Goal: Task Accomplishment & Management: Contribute content

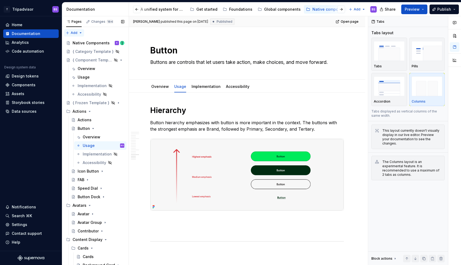
scroll to position [1473, 0]
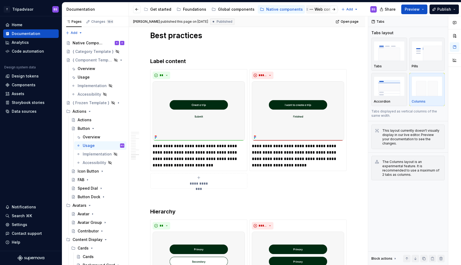
click at [315, 12] on div "Web components" at bounding box center [331, 9] width 33 height 5
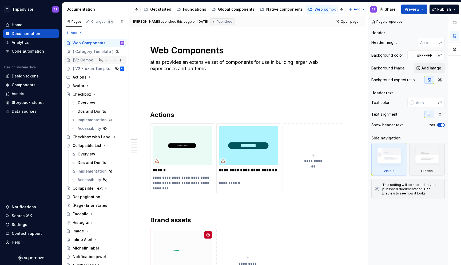
click at [65, 60] on icon "Page tree" at bounding box center [65, 60] width 1 height 2
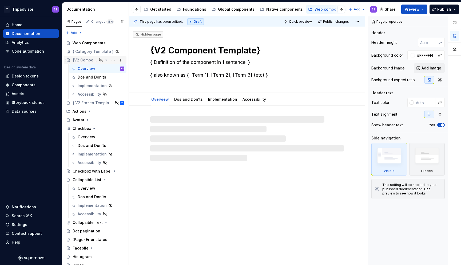
click at [65, 60] on icon "Page tree" at bounding box center [65, 60] width 1 height 2
click at [113, 59] on button "Page tree" at bounding box center [112, 59] width 7 height 7
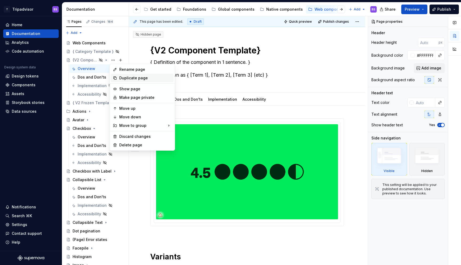
click at [130, 77] on div "Duplicate page" at bounding box center [145, 77] width 52 height 5
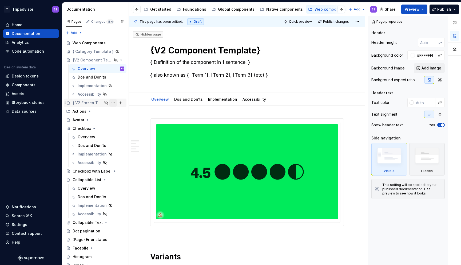
click at [113, 102] on button "Page tree" at bounding box center [112, 102] width 7 height 7
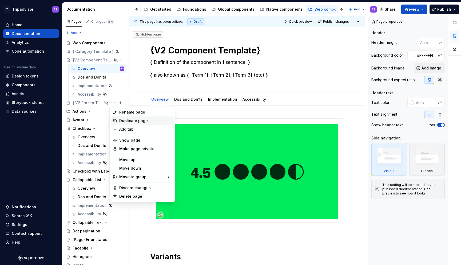
click at [127, 120] on div "Duplicate page" at bounding box center [145, 120] width 52 height 5
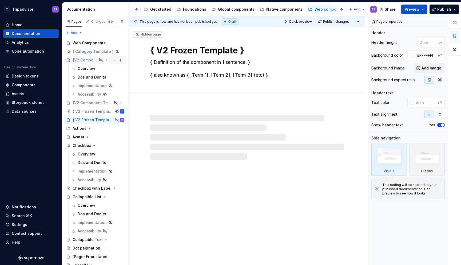
click at [107, 60] on icon "Page tree" at bounding box center [106, 60] width 4 height 4
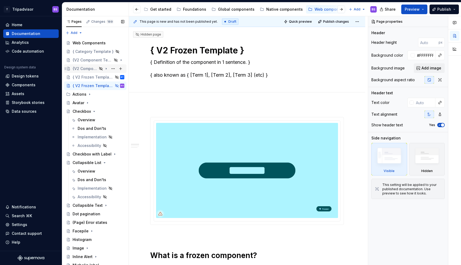
click at [95, 68] on div "{V2 Component Template}" at bounding box center [85, 68] width 25 height 5
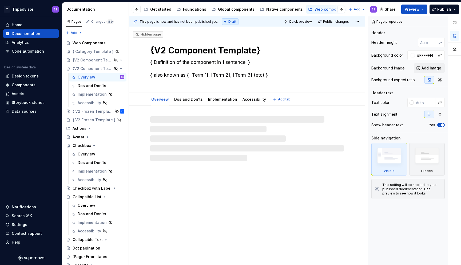
click at [165, 49] on textarea "{V2 Component Template}" at bounding box center [246, 50] width 194 height 13
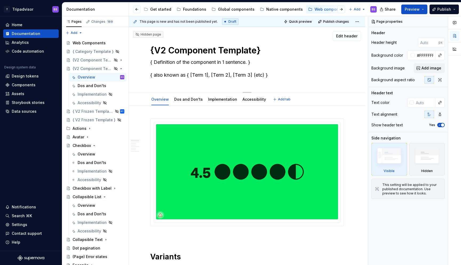
type textarea "*"
type textarea "{V Component Template}"
type textarea "*"
type textarea "{V3 Component Template}"
type textarea "*"
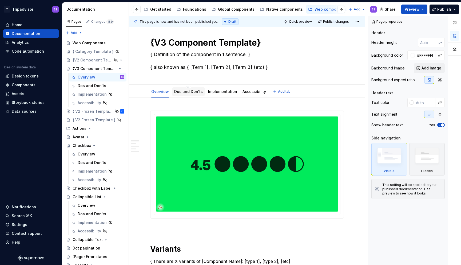
scroll to position [8, 0]
type textarea "{V3 Component Template}"
click at [191, 91] on link "Dos and Don'ts" at bounding box center [188, 91] width 29 height 5
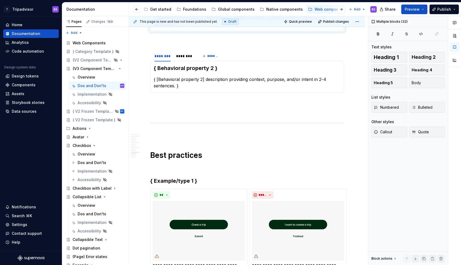
scroll to position [794, 0]
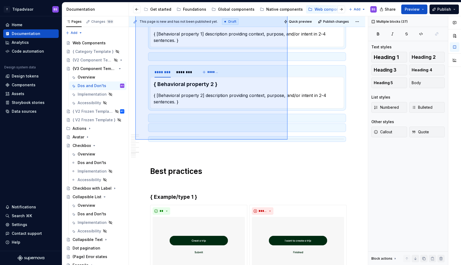
drag, startPoint x: 135, startPoint y: 40, endPoint x: 288, endPoint y: 140, distance: 182.3
click at [288, 140] on div "This page is new and has not been published yet. Draft Quick preview Publish ch…" at bounding box center [248, 140] width 239 height 249
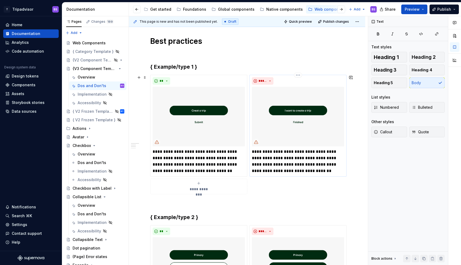
scroll to position [0, 0]
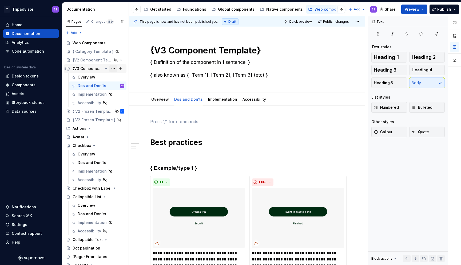
click at [112, 68] on button "Page tree" at bounding box center [112, 68] width 7 height 7
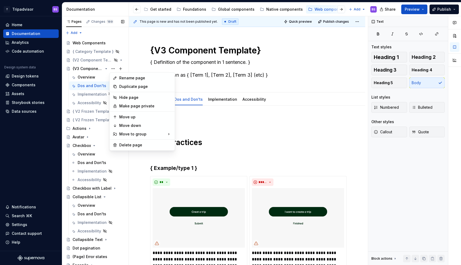
click at [112, 69] on div "Pages Changes 189 Add Accessibility guide for tree Page tree. Navigate the tree…" at bounding box center [95, 141] width 67 height 251
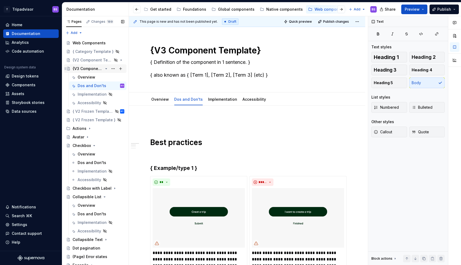
click at [107, 69] on icon "Page tree" at bounding box center [106, 68] width 4 height 4
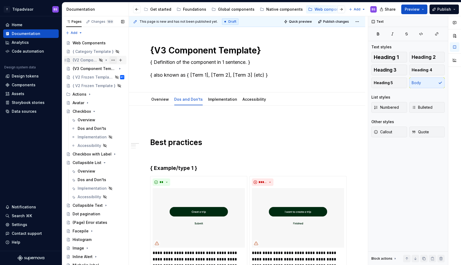
click at [113, 60] on button "Page tree" at bounding box center [112, 59] width 7 height 7
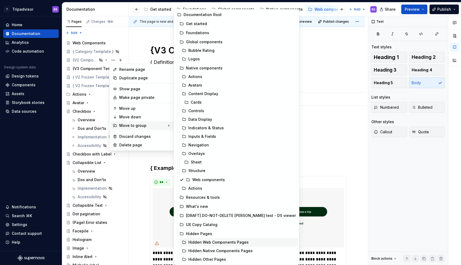
click at [221, 243] on div "Hidden Web Components Pages" at bounding box center [243, 242] width 108 height 5
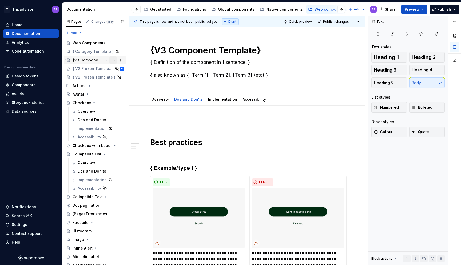
click at [113, 60] on button "Page tree" at bounding box center [112, 59] width 7 height 7
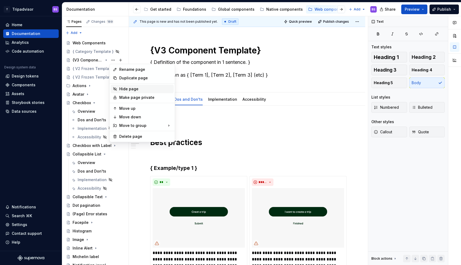
click at [126, 88] on div "Hide page" at bounding box center [145, 88] width 52 height 5
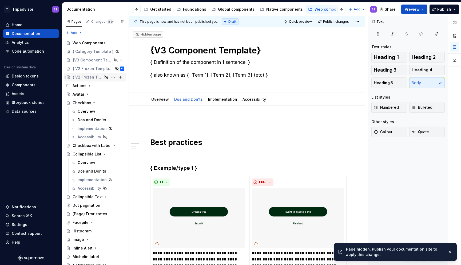
click at [88, 76] on div "{ V2 Frozen Template }" at bounding box center [88, 77] width 30 height 5
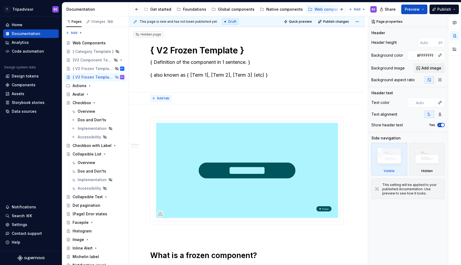
click at [159, 97] on span "Add tab" at bounding box center [163, 98] width 13 height 4
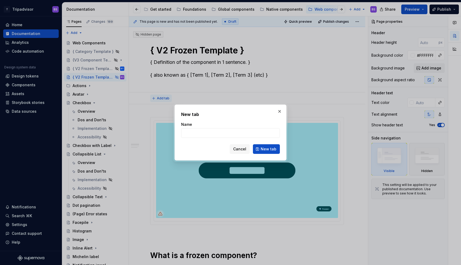
type textarea "*"
type input "Dos and Dont's"
click button "New tab" at bounding box center [266, 149] width 27 height 10
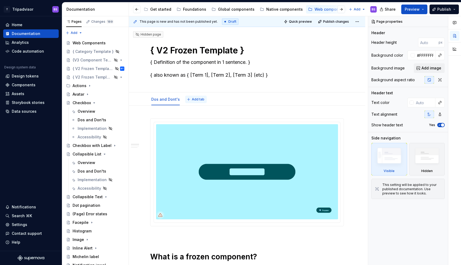
click at [192, 99] on span "Add tab" at bounding box center [198, 99] width 13 height 4
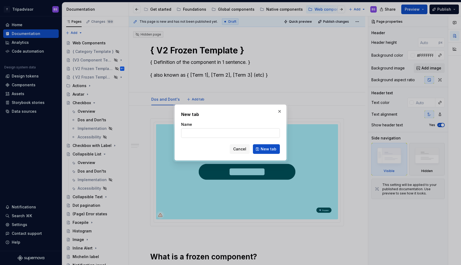
type textarea "*"
type input "Overv"
click at [241, 145] on button "Cancel" at bounding box center [240, 149] width 20 height 10
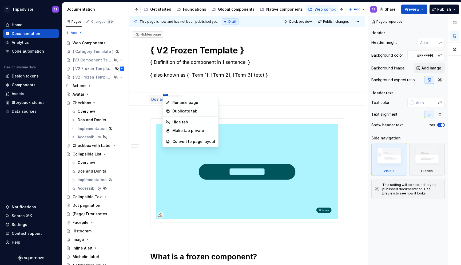
click at [214, 98] on body "T Tripadvisor BS Home Documentation Analytics Code automation Design system dat…" at bounding box center [230, 132] width 461 height 265
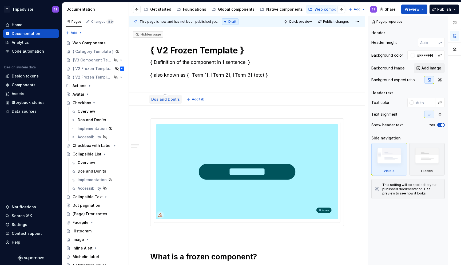
click at [165, 100] on link "Dos and Dont's" at bounding box center [165, 99] width 29 height 5
click at [163, 94] on html "T Tripadvisor BS Home Documentation Analytics Code automation Design system dat…" at bounding box center [230, 132] width 461 height 265
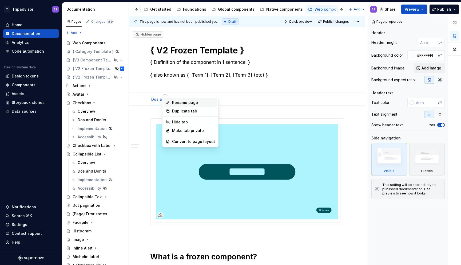
type textarea "*"
click at [177, 101] on div "Rename page" at bounding box center [193, 102] width 43 height 5
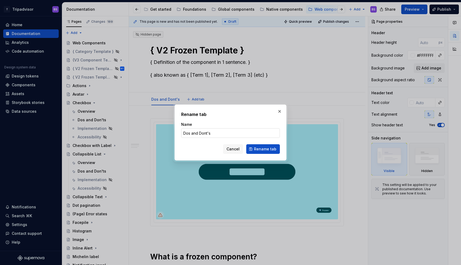
click at [205, 133] on input "Dos and Dont's" at bounding box center [230, 133] width 99 height 10
type input "Overview"
click at [260, 149] on span "Rename tab" at bounding box center [265, 148] width 22 height 5
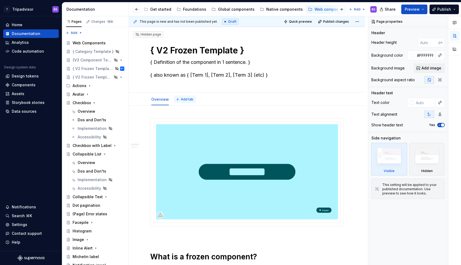
click at [184, 99] on span "Add tab" at bounding box center [187, 99] width 13 height 4
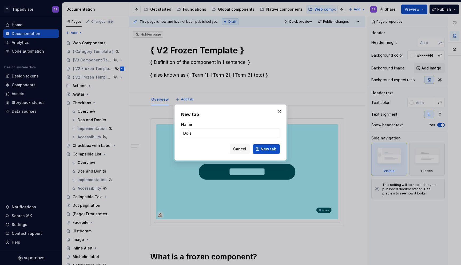
type input "Do's"
type textarea "*"
type input "Do's and Dont's"
click at [262, 152] on button "New tab" at bounding box center [266, 149] width 27 height 10
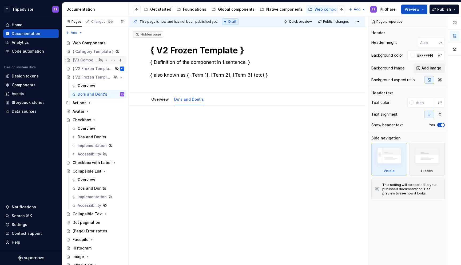
click at [107, 61] on icon "Page tree" at bounding box center [106, 60] width 4 height 4
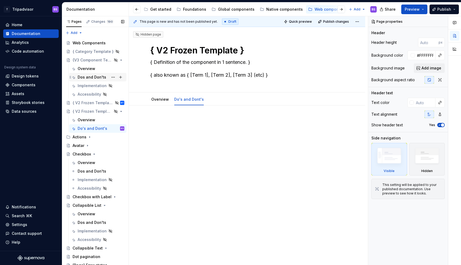
click at [99, 78] on div "Dos and Don'ts" at bounding box center [92, 77] width 29 height 5
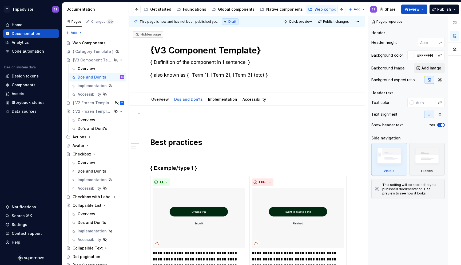
click at [139, 113] on div "**********" at bounding box center [248, 140] width 239 height 249
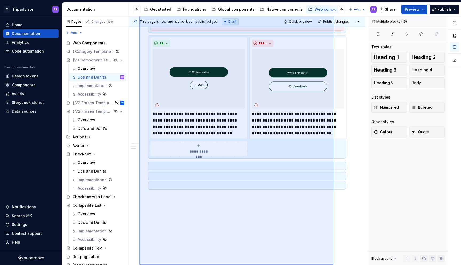
scroll to position [487, 0]
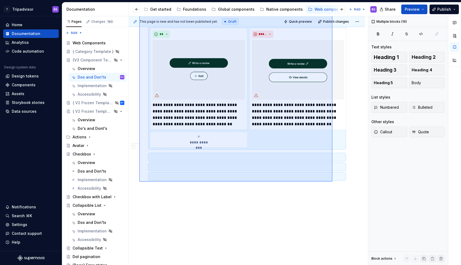
drag, startPoint x: 139, startPoint y: 112, endPoint x: 333, endPoint y: 182, distance: 205.4
click at [333, 182] on div "**********" at bounding box center [248, 140] width 239 height 249
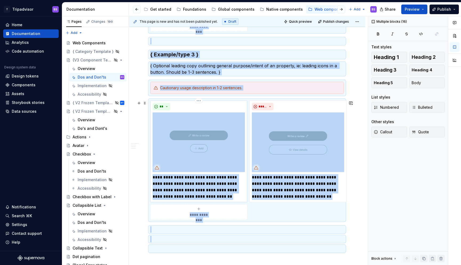
scroll to position [362, 0]
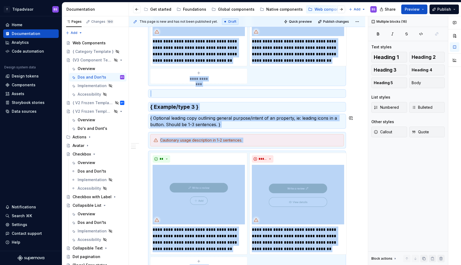
click at [145, 130] on div "**********" at bounding box center [247, 67] width 237 height 647
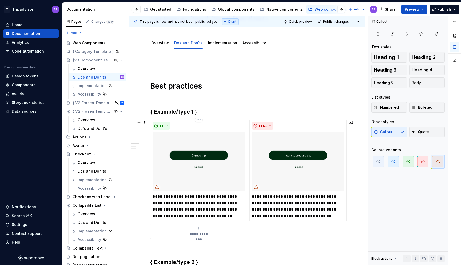
scroll to position [0, 0]
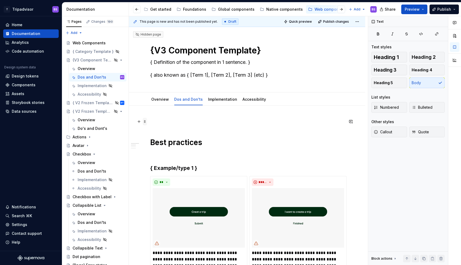
click at [145, 123] on span at bounding box center [145, 121] width 4 height 7
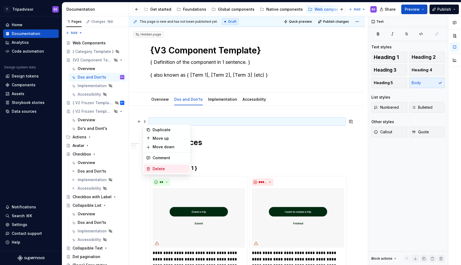
click at [158, 169] on div "Delete" at bounding box center [170, 168] width 35 height 5
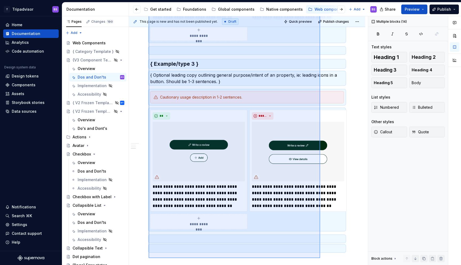
scroll to position [390, 0]
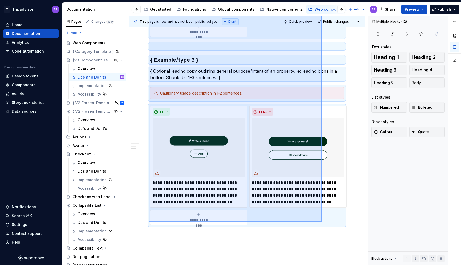
drag, startPoint x: 149, startPoint y: 122, endPoint x: 322, endPoint y: 222, distance: 200.0
click at [322, 222] on div "**********" at bounding box center [248, 140] width 239 height 249
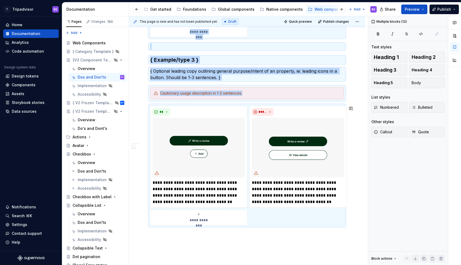
copy div "**********"
click at [88, 127] on div "Do's and Dont's" at bounding box center [93, 128] width 30 height 5
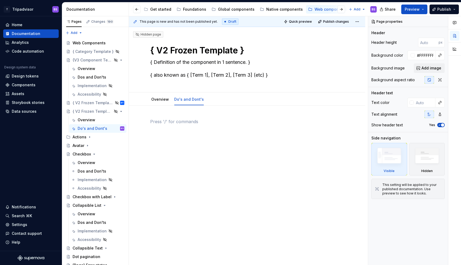
click at [178, 124] on p at bounding box center [247, 121] width 194 height 6
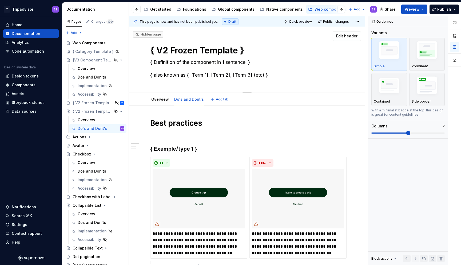
click at [165, 50] on textarea "{ V2 Frozen Template }" at bounding box center [246, 50] width 194 height 13
type textarea "*"
type textarea "{ V Frozen Template }"
type textarea "*"
type textarea "{ V3 Frozen Template }"
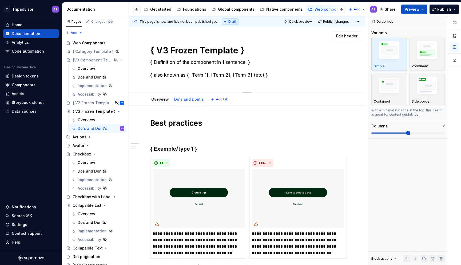
type textarea "*"
type textarea "{V3 Frozen Template }"
type textarea "*"
type textarea "{V3 Frozen Template}"
type textarea "*"
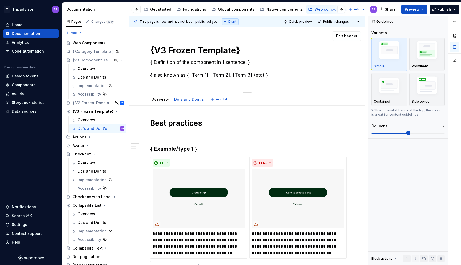
type textarea "{V3 Frozen Template}"
type textarea "*"
type textarea "{V3 Frozen Template}"
click at [113, 103] on button "Page tree" at bounding box center [112, 102] width 7 height 7
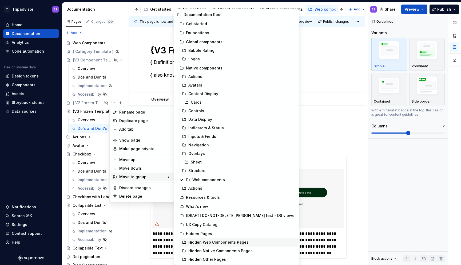
click at [206, 242] on div "Hidden Web Components Pages" at bounding box center [243, 242] width 108 height 5
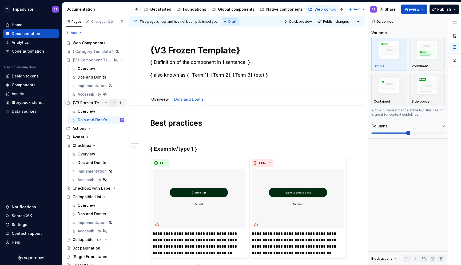
click at [113, 102] on button "Page tree" at bounding box center [112, 102] width 7 height 7
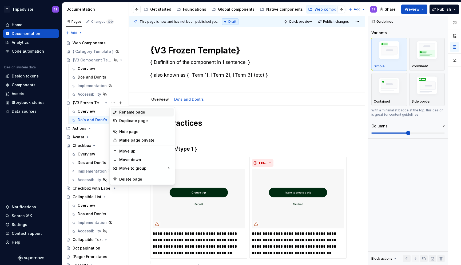
click at [130, 111] on div "Rename page" at bounding box center [145, 111] width 52 height 5
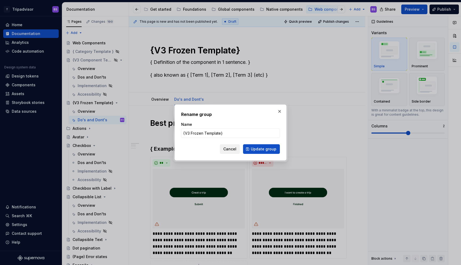
click at [229, 144] on button "Cancel" at bounding box center [230, 149] width 20 height 10
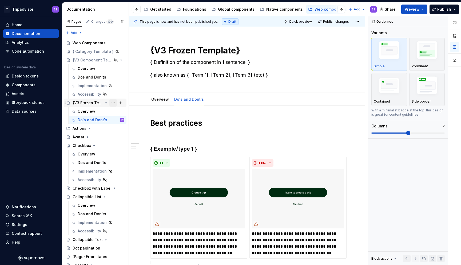
click at [113, 102] on button "Page tree" at bounding box center [112, 102] width 7 height 7
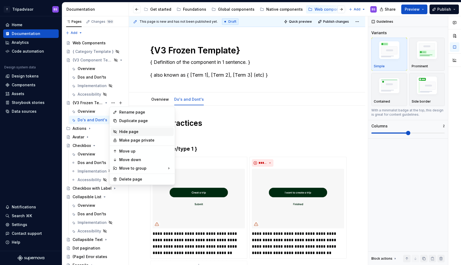
click at [134, 131] on div "Hide page" at bounding box center [145, 131] width 52 height 5
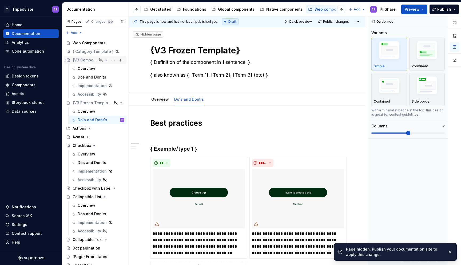
click at [106, 61] on icon "Page tree" at bounding box center [106, 60] width 4 height 4
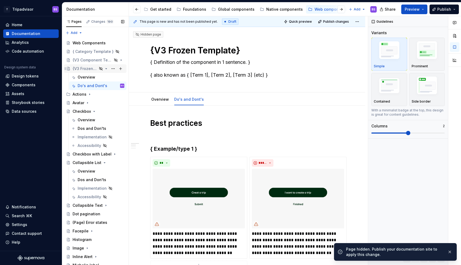
click at [107, 68] on icon "Page tree" at bounding box center [106, 68] width 4 height 4
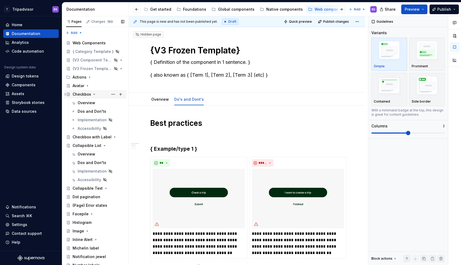
click at [94, 94] on icon "Page tree" at bounding box center [94, 94] width 1 height 1
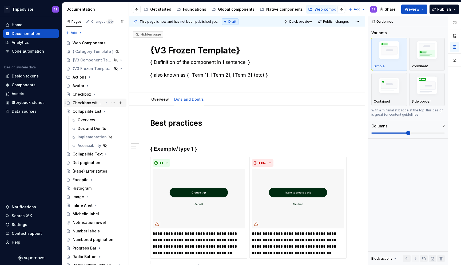
click at [107, 103] on icon "Page tree" at bounding box center [106, 103] width 4 height 4
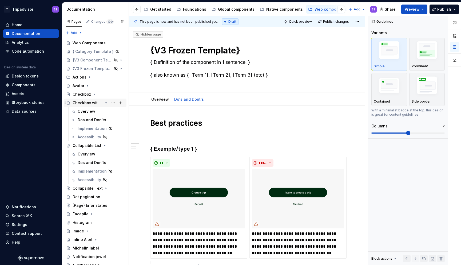
click at [106, 103] on icon "Page tree" at bounding box center [106, 103] width 4 height 4
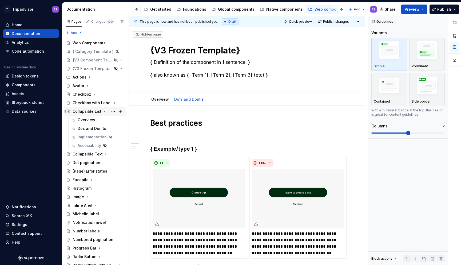
click at [104, 111] on icon "Page tree" at bounding box center [105, 111] width 4 height 4
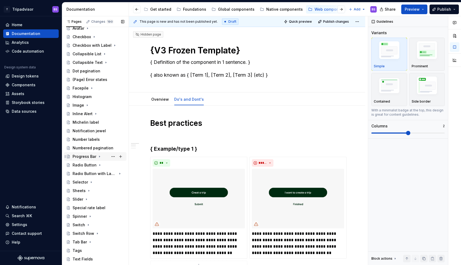
scroll to position [106, 0]
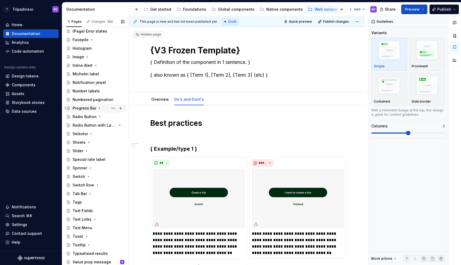
click at [99, 108] on icon "Page tree" at bounding box center [99, 108] width 4 height 4
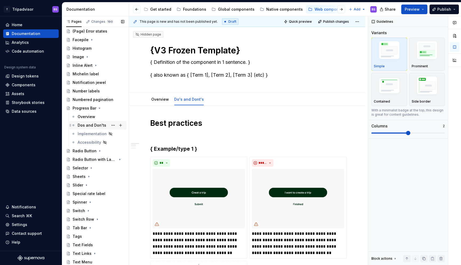
click at [96, 124] on div "Dos and Don'ts" at bounding box center [92, 125] width 29 height 5
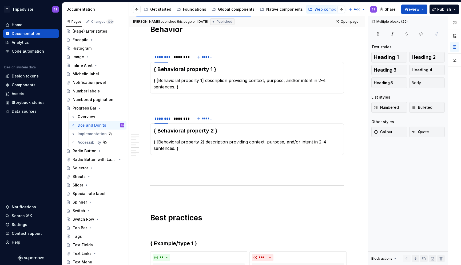
scroll to position [744, 0]
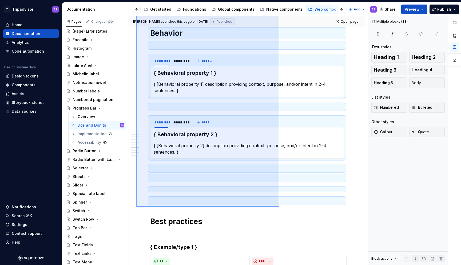
drag, startPoint x: 136, startPoint y: 111, endPoint x: 280, endPoint y: 207, distance: 172.4
click at [280, 207] on div "[PERSON_NAME] published this page on [DATE] Published Open page Progress Bar A …" at bounding box center [248, 140] width 239 height 249
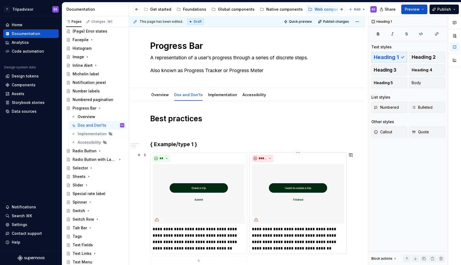
scroll to position [0, 0]
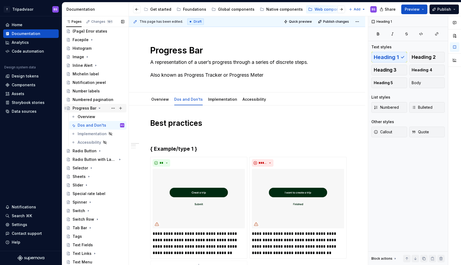
click at [97, 107] on icon "Page tree" at bounding box center [99, 108] width 4 height 4
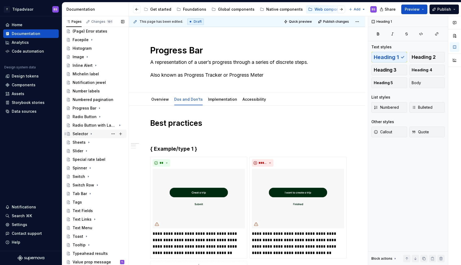
click at [91, 133] on icon "Page tree" at bounding box center [91, 134] width 4 height 4
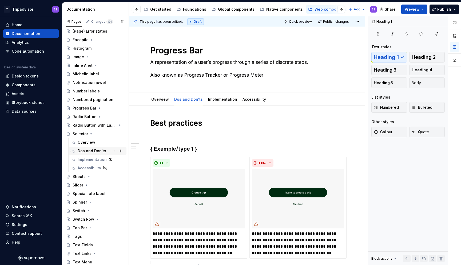
click at [92, 155] on div "Dos and Don'ts" at bounding box center [97, 151] width 57 height 9
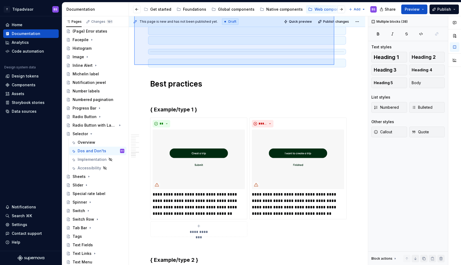
drag, startPoint x: 134, startPoint y: 104, endPoint x: 335, endPoint y: 65, distance: 204.1
click at [335, 65] on div "This page is new and has not been published yet. Draft Quick preview Publish ch…" at bounding box center [248, 140] width 239 height 249
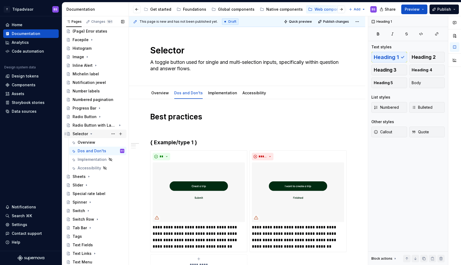
click at [91, 134] on icon "Page tree" at bounding box center [91, 134] width 1 height 1
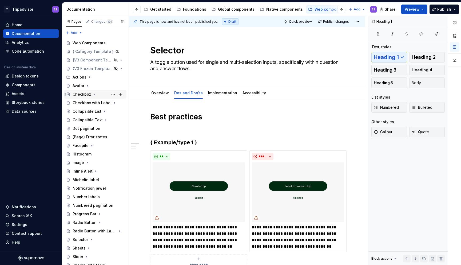
click at [94, 93] on icon "Page tree" at bounding box center [94, 94] width 4 height 4
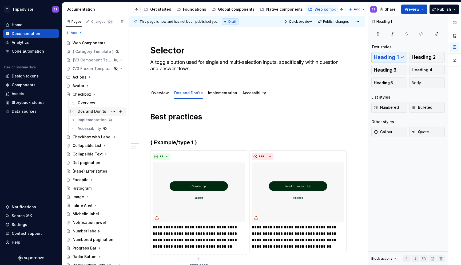
click at [91, 109] on div "Dos and Don'ts" at bounding box center [92, 111] width 29 height 5
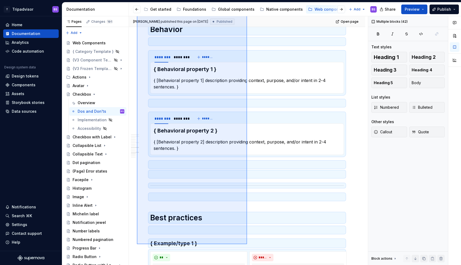
scroll to position [757, 0]
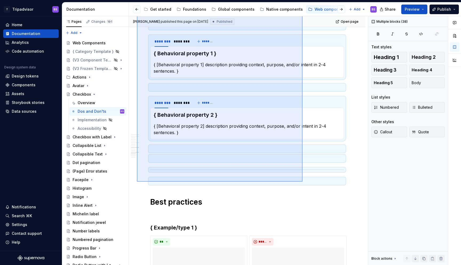
drag, startPoint x: 137, startPoint y: 109, endPoint x: 303, endPoint y: 182, distance: 181.1
click at [303, 182] on div "[PERSON_NAME] published this page on [DATE] Published Open page Checkbox An inp…" at bounding box center [248, 140] width 239 height 249
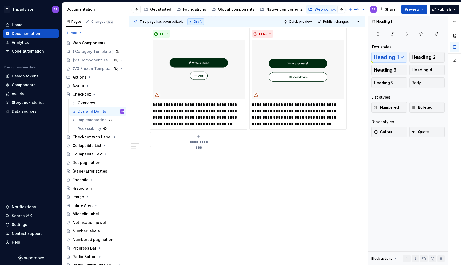
scroll to position [95, 0]
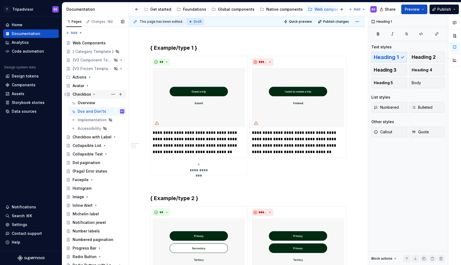
click at [93, 95] on icon "Page tree" at bounding box center [94, 94] width 4 height 4
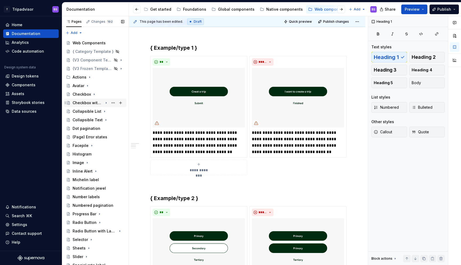
click at [107, 102] on icon "Page tree" at bounding box center [106, 103] width 4 height 4
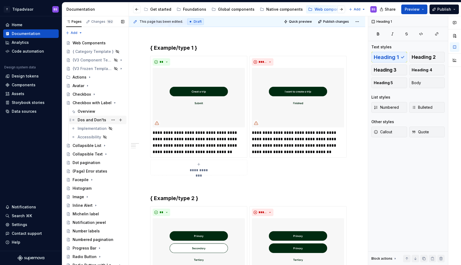
click at [97, 118] on div "Dos and Don'ts" at bounding box center [92, 119] width 29 height 5
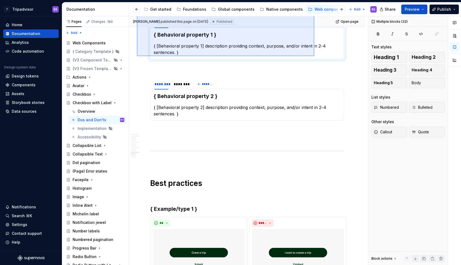
scroll to position [764, 0]
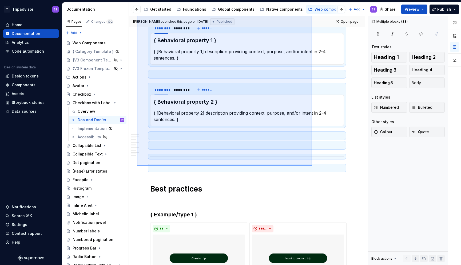
drag, startPoint x: 137, startPoint y: 97, endPoint x: 312, endPoint y: 166, distance: 188.3
click at [312, 166] on div "[PERSON_NAME] published this page on [DATE] Published Open page Checkbox with L…" at bounding box center [248, 140] width 239 height 249
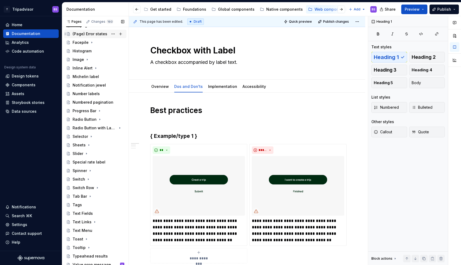
scroll to position [140, 0]
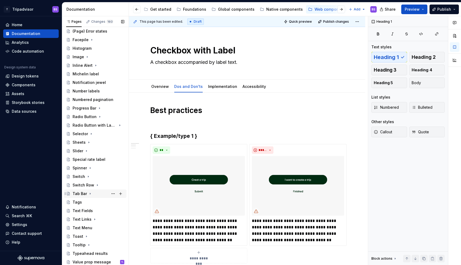
click at [91, 194] on icon "Page tree" at bounding box center [90, 193] width 4 height 4
click at [97, 210] on div "Dos and Don'ts" at bounding box center [92, 210] width 29 height 5
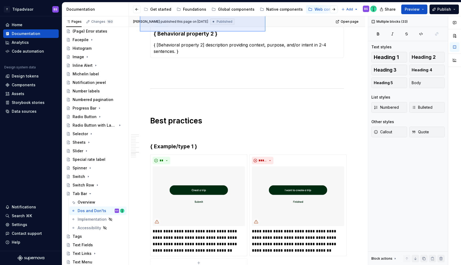
scroll to position [827, 0]
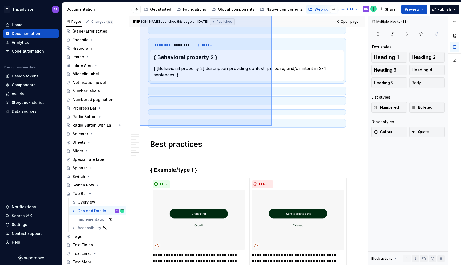
drag, startPoint x: 140, startPoint y: 118, endPoint x: 272, endPoint y: 126, distance: 132.2
click at [272, 126] on div "[PERSON_NAME] published this page on [DATE] Published Open page Tab Bar Tab Bar…" at bounding box center [248, 140] width 239 height 249
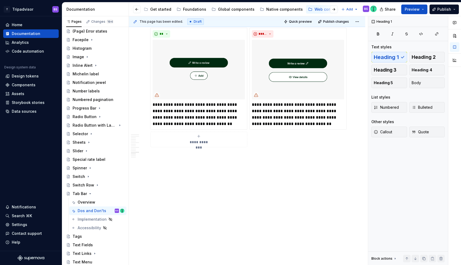
scroll to position [107, 0]
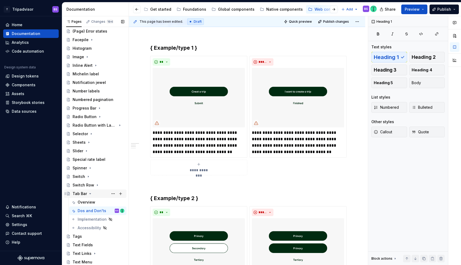
click at [89, 192] on icon "Page tree" at bounding box center [90, 193] width 4 height 4
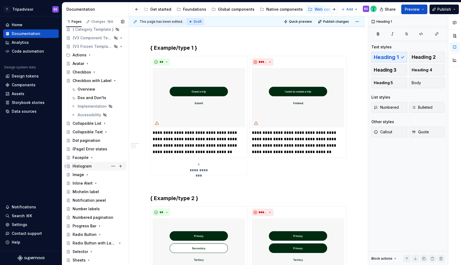
scroll to position [20, 0]
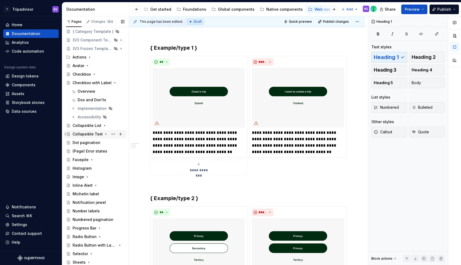
click at [104, 133] on icon "Page tree" at bounding box center [106, 134] width 4 height 4
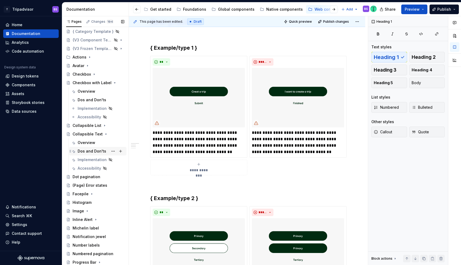
click at [92, 152] on div "Dos and Don'ts" at bounding box center [92, 150] width 29 height 5
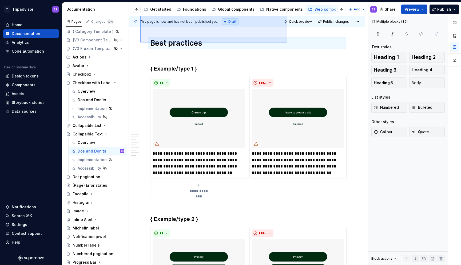
scroll to position [904, 0]
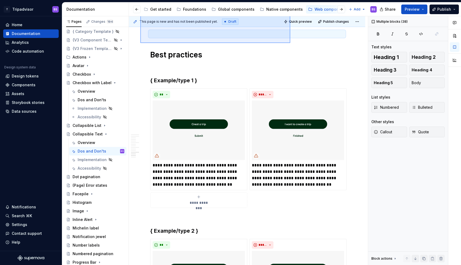
drag, startPoint x: 140, startPoint y: 109, endPoint x: 291, endPoint y: 43, distance: 164.0
click at [291, 43] on div "This page is new and has not been published yet. Draft Quick preview Publish ch…" at bounding box center [248, 140] width 239 height 249
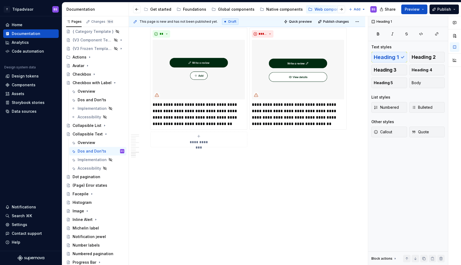
scroll to position [95, 0]
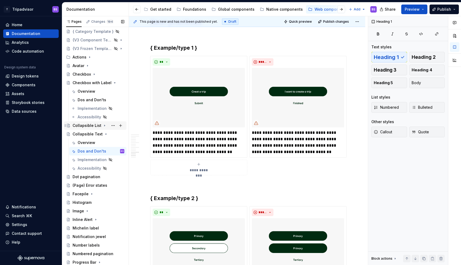
click at [104, 126] on icon "Page tree" at bounding box center [104, 125] width 1 height 1
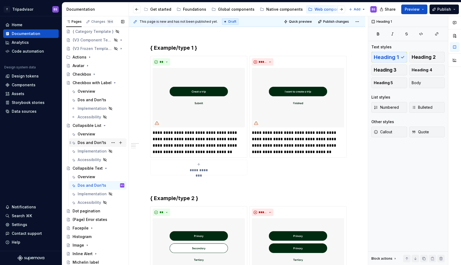
click at [92, 140] on div "Dos and Don'ts" at bounding box center [92, 142] width 29 height 5
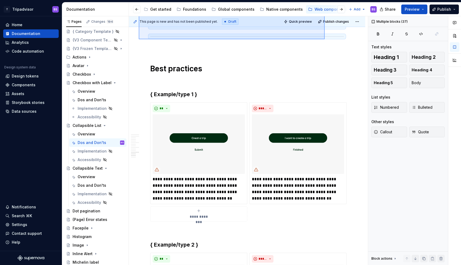
scroll to position [895, 0]
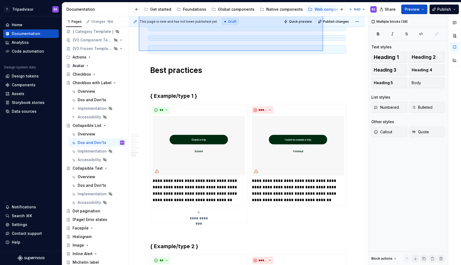
drag, startPoint x: 139, startPoint y: 116, endPoint x: 323, endPoint y: 51, distance: 195.8
click at [323, 51] on div "This page is new and has not been published yet. Draft Quick preview Publish ch…" at bounding box center [248, 140] width 239 height 249
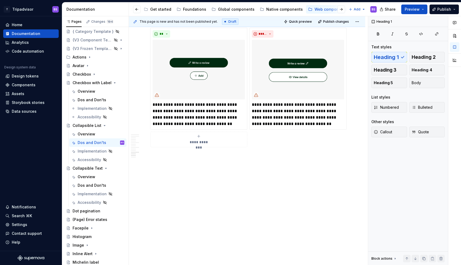
scroll to position [101, 0]
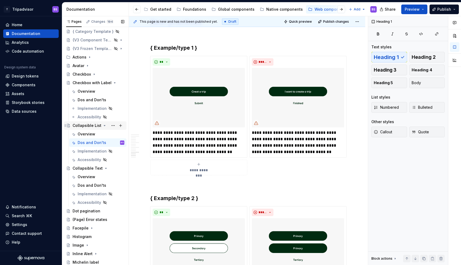
click at [103, 126] on icon "Page tree" at bounding box center [105, 125] width 4 height 4
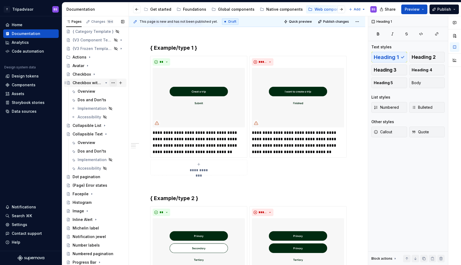
click at [112, 82] on button "Page tree" at bounding box center [112, 82] width 7 height 7
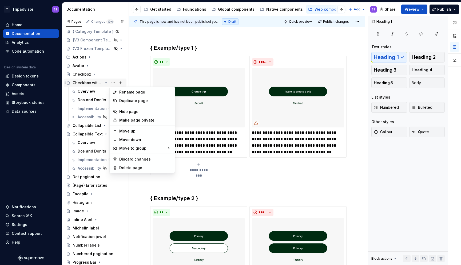
click at [105, 83] on div "Pages Changes 194 Add Accessibility guide for tree Page tree. Navigate the tree…" at bounding box center [95, 141] width 67 height 251
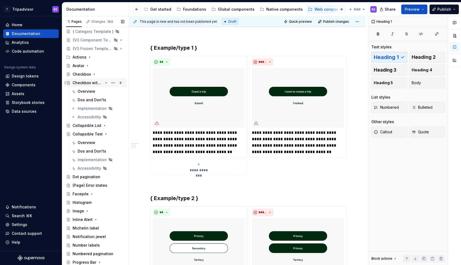
click at [105, 83] on icon "Page tree" at bounding box center [106, 83] width 4 height 4
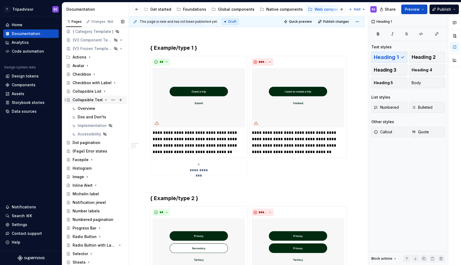
click at [104, 98] on icon "Page tree" at bounding box center [106, 100] width 4 height 4
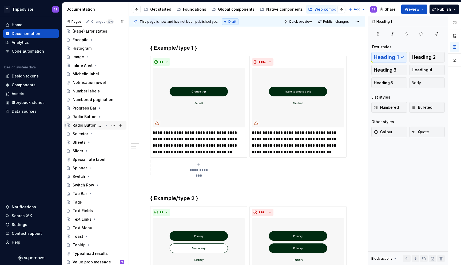
scroll to position [0, 0]
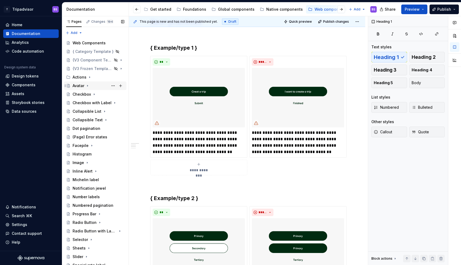
click at [89, 85] on icon "Page tree" at bounding box center [87, 86] width 4 height 4
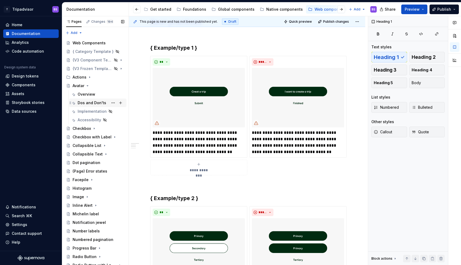
click at [91, 107] on div "Dos and Don'ts" at bounding box center [97, 103] width 57 height 9
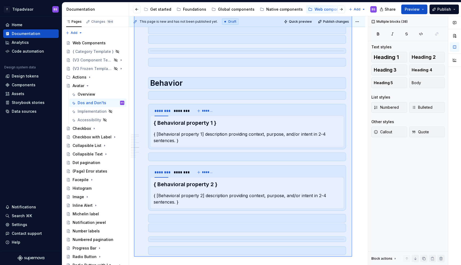
scroll to position [691, 0]
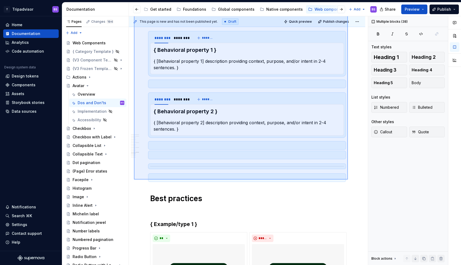
drag, startPoint x: 134, startPoint y: 72, endPoint x: 348, endPoint y: 179, distance: 239.8
click at [348, 179] on div "This page is new and has not been published yet. Draft Quick preview Publish ch…" at bounding box center [248, 140] width 239 height 249
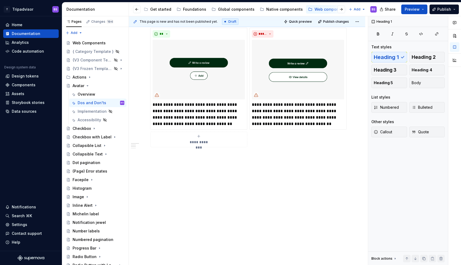
scroll to position [88, 0]
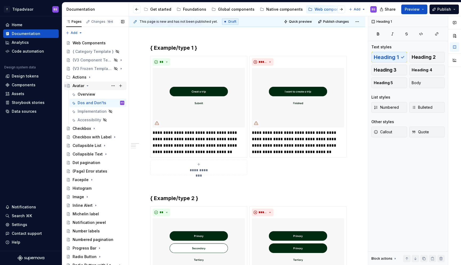
click at [87, 86] on icon "Page tree" at bounding box center [87, 85] width 1 height 1
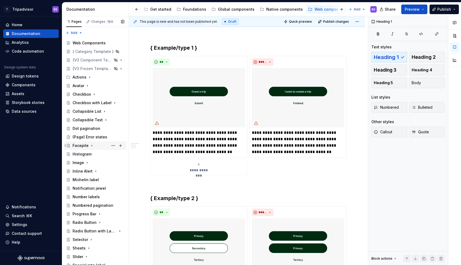
click at [91, 146] on icon "Page tree" at bounding box center [92, 145] width 4 height 4
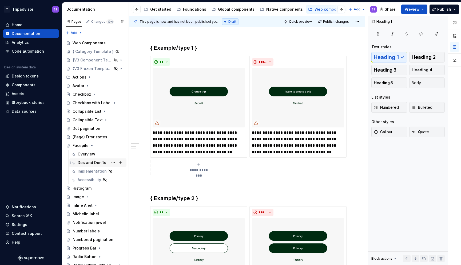
click at [95, 164] on div "Dos and Don'ts" at bounding box center [92, 162] width 29 height 5
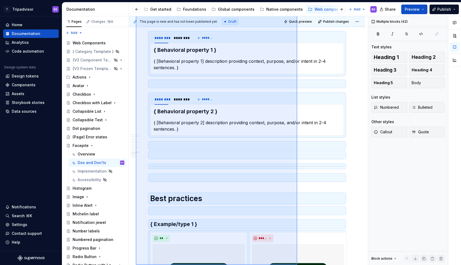
scroll to position [789, 0]
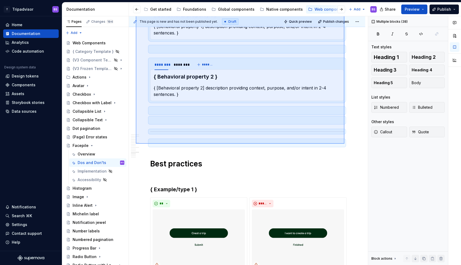
drag, startPoint x: 136, startPoint y: 105, endPoint x: 345, endPoint y: 144, distance: 212.4
click at [345, 144] on div "This page is new and has not been published yet. Draft Quick preview Publish ch…" at bounding box center [248, 140] width 239 height 249
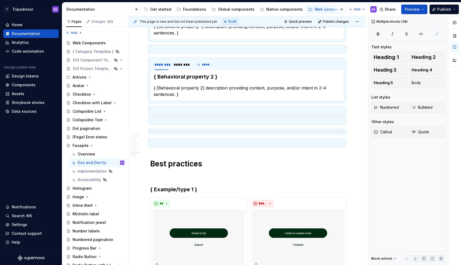
scroll to position [88, 0]
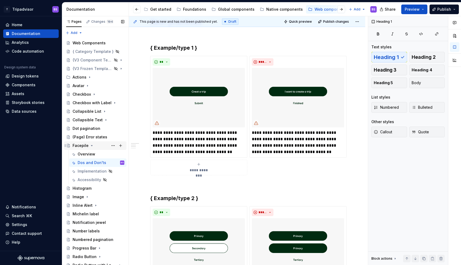
click at [92, 145] on icon "Page tree" at bounding box center [92, 145] width 4 height 4
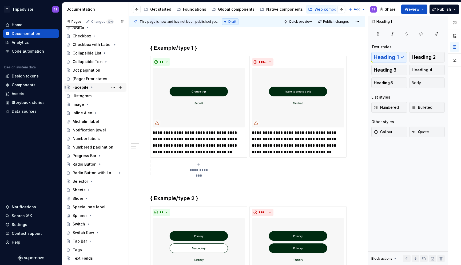
scroll to position [106, 0]
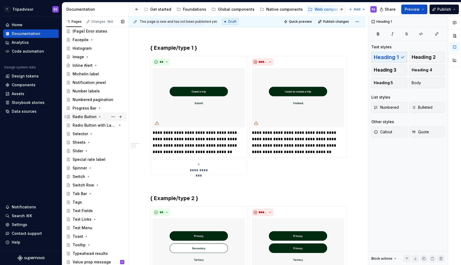
click at [92, 117] on div "Radio Button" at bounding box center [85, 116] width 24 height 5
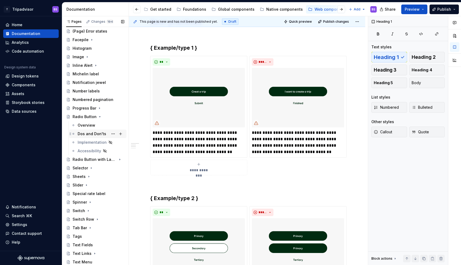
click at [94, 136] on div "Dos and Don'ts" at bounding box center [92, 133] width 29 height 5
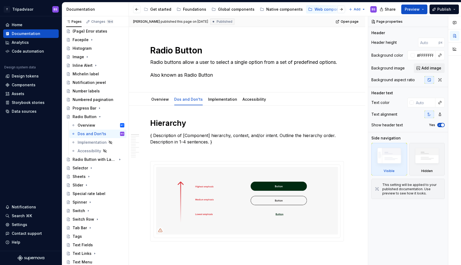
drag, startPoint x: 137, startPoint y: 111, endPoint x: 283, endPoint y: 265, distance: 211.4
click at [281, 265] on div "[PERSON_NAME] published this page on [DATE] Published Open page Radio Button Ra…" at bounding box center [248, 140] width 239 height 249
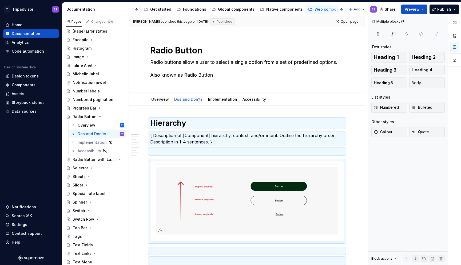
scroll to position [10, 0]
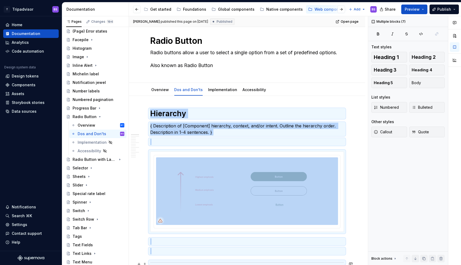
click at [282, 264] on div at bounding box center [247, 262] width 194 height 3
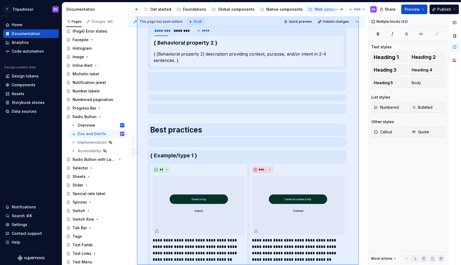
scroll to position [860, 0]
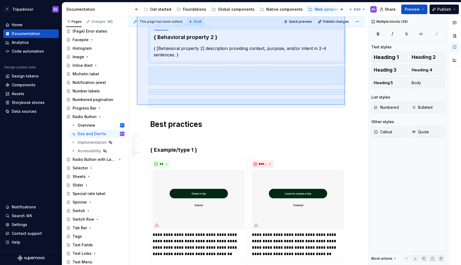
drag, startPoint x: 137, startPoint y: 103, endPoint x: 345, endPoint y: 104, distance: 208.3
click at [345, 104] on div "This page has been edited. Draft Quick preview Publish changes Radio Button Rad…" at bounding box center [248, 140] width 239 height 249
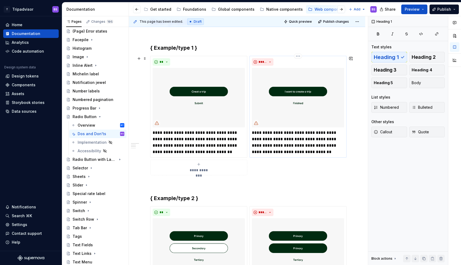
scroll to position [0, 0]
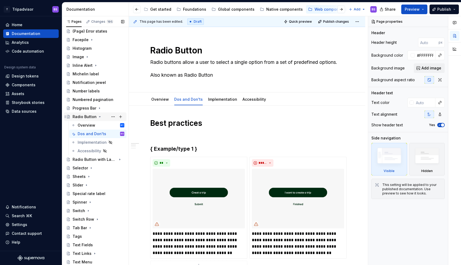
click at [98, 116] on icon "Page tree" at bounding box center [100, 117] width 4 height 4
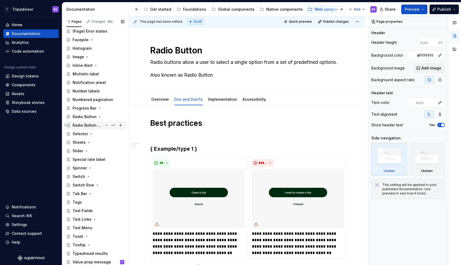
click at [108, 125] on icon "Page tree" at bounding box center [106, 125] width 4 height 4
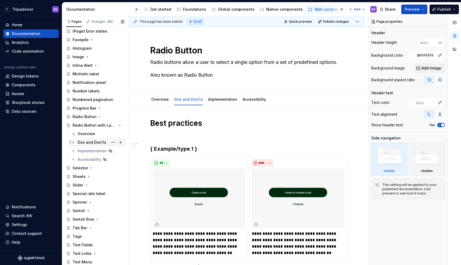
click at [100, 141] on div "Dos and Don'ts" at bounding box center [92, 142] width 29 height 5
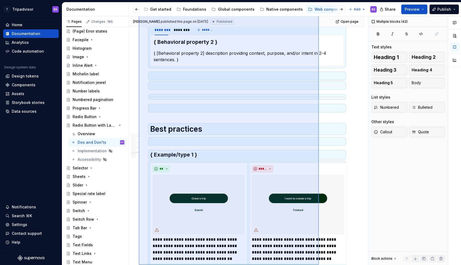
scroll to position [864, 0]
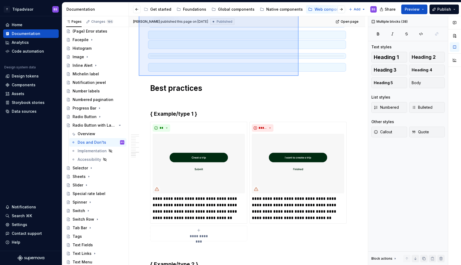
drag, startPoint x: 139, startPoint y: 106, endPoint x: 299, endPoint y: 76, distance: 162.6
click at [299, 76] on div "[PERSON_NAME] published this page on [DATE] Published Open page Radio Button wi…" at bounding box center [248, 140] width 239 height 249
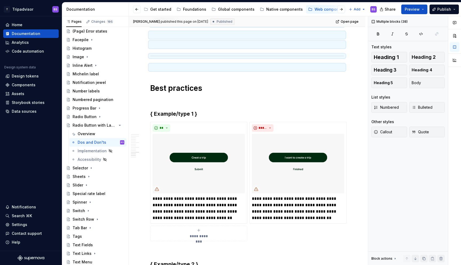
scroll to position [88, 0]
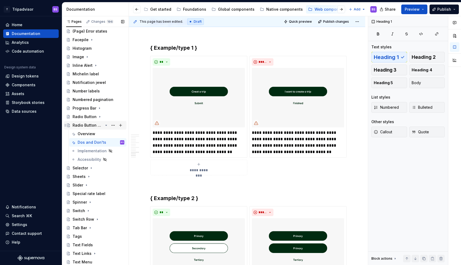
click at [107, 126] on icon "Page tree" at bounding box center [106, 125] width 4 height 4
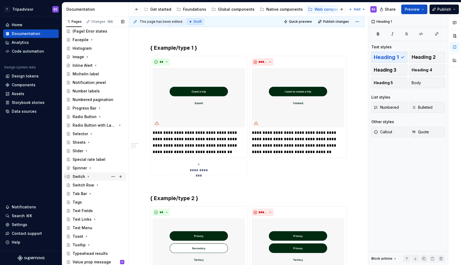
click at [89, 177] on icon "Page tree" at bounding box center [88, 176] width 4 height 4
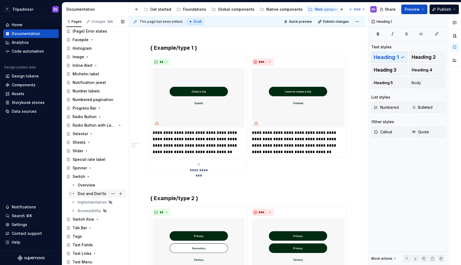
click at [93, 197] on div "Dos and Don'ts" at bounding box center [101, 193] width 47 height 7
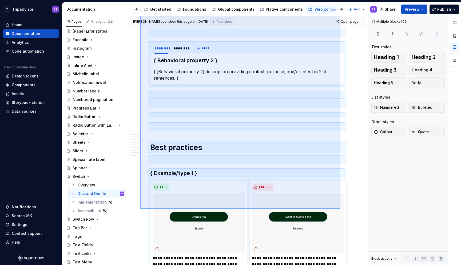
scroll to position [820, 0]
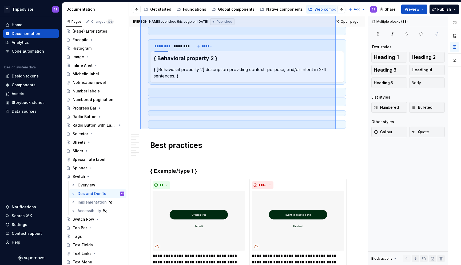
drag, startPoint x: 140, startPoint y: 110, endPoint x: 337, endPoint y: 129, distance: 197.2
click at [337, 129] on div "[PERSON_NAME] published this page on [DATE] Published Open page Switch A contro…" at bounding box center [248, 140] width 239 height 249
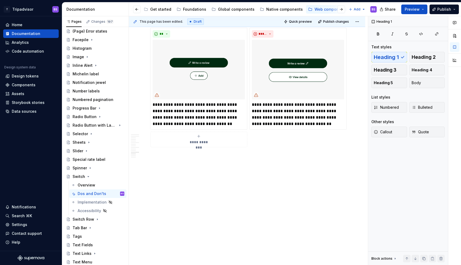
scroll to position [101, 0]
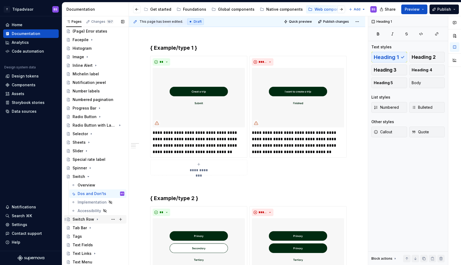
click at [96, 219] on icon "Page tree" at bounding box center [97, 219] width 4 height 4
click at [87, 236] on div "Dos and Don'ts" at bounding box center [92, 236] width 29 height 5
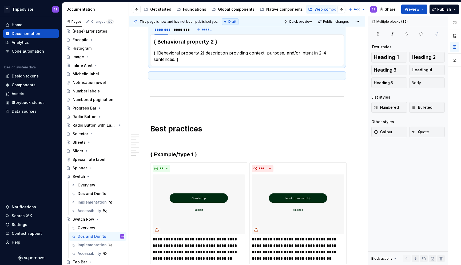
scroll to position [807, 0]
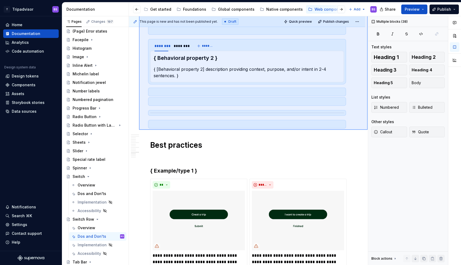
drag, startPoint x: 139, startPoint y: 104, endPoint x: 368, endPoint y: 130, distance: 230.3
click at [368, 130] on div "This page is new and has not been published yet. Draft Quick preview Publish ch…" at bounding box center [248, 140] width 239 height 249
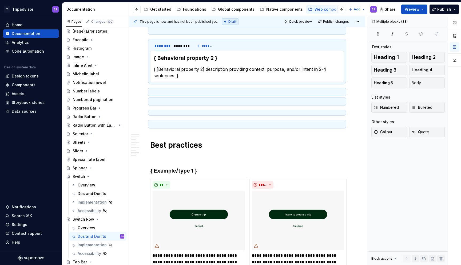
scroll to position [88, 0]
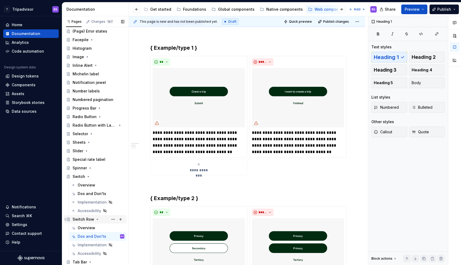
click at [96, 220] on icon "Page tree" at bounding box center [97, 219] width 4 height 4
click at [88, 175] on icon "Page tree" at bounding box center [88, 176] width 4 height 4
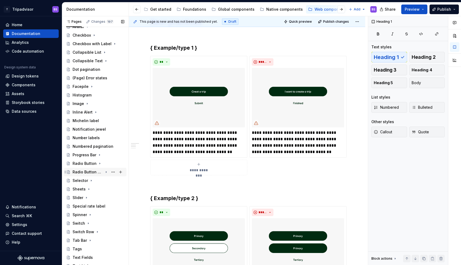
scroll to position [0, 0]
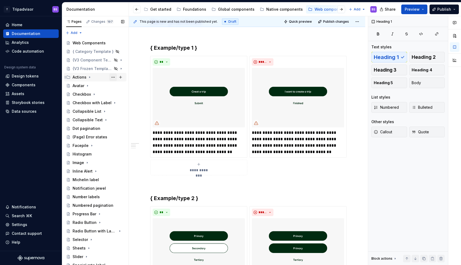
click at [114, 77] on button "Page tree" at bounding box center [112, 76] width 7 height 7
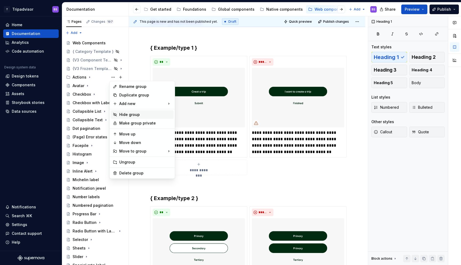
click at [128, 113] on div "Hide group" at bounding box center [145, 114] width 52 height 5
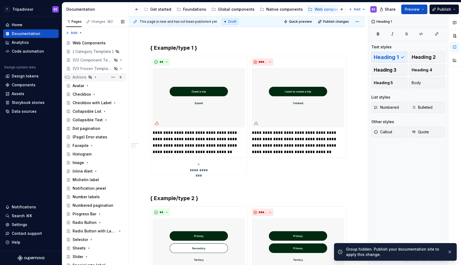
click at [94, 78] on icon "Page tree" at bounding box center [95, 77] width 4 height 4
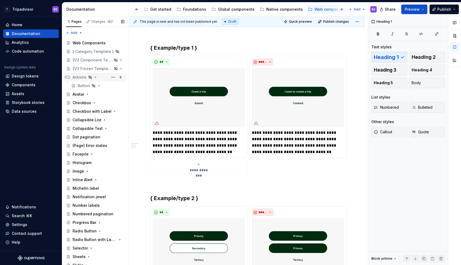
click at [94, 78] on icon "Page tree" at bounding box center [95, 77] width 4 height 4
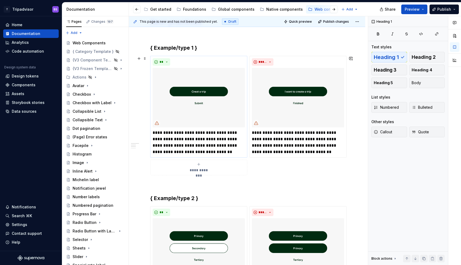
type textarea "*"
